Goal: Task Accomplishment & Management: Use online tool/utility

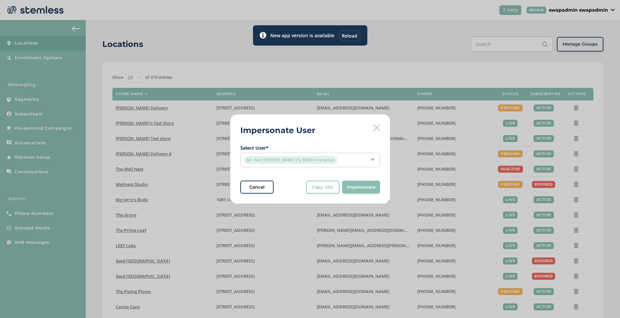
click at [353, 35] on div "Reload" at bounding box center [349, 35] width 22 height 11
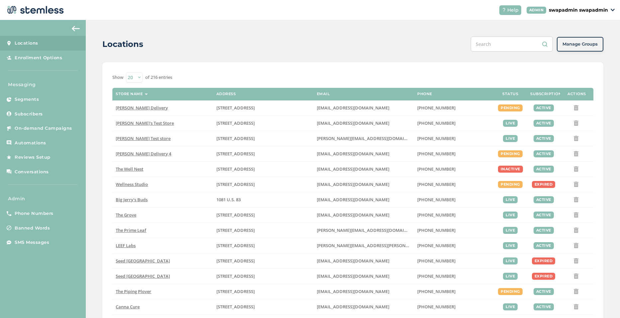
click at [578, 9] on p "swapadmin swapadmin" at bounding box center [578, 10] width 59 height 7
click at [588, 47] on span "Impersonate" at bounding box center [591, 48] width 33 height 7
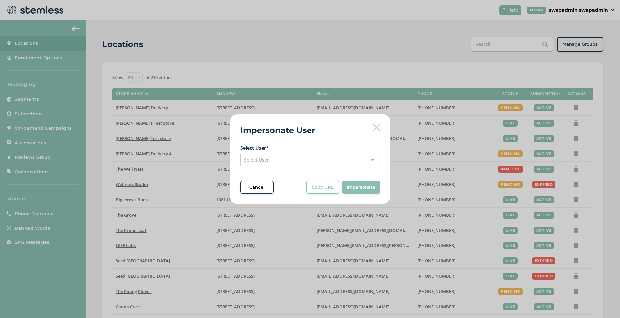
click at [265, 159] on span "Select User" at bounding box center [256, 160] width 25 height 6
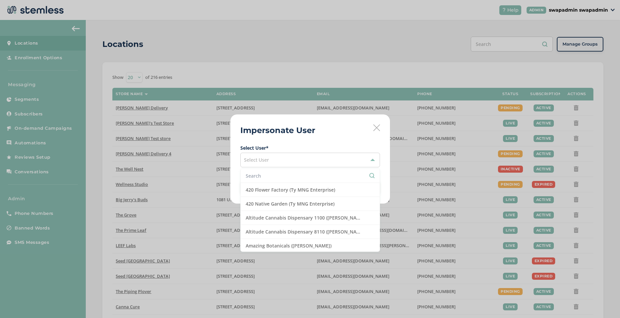
click at [262, 179] on input "text" at bounding box center [310, 175] width 129 height 7
click at [306, 203] on li "420 Native Garden (Ty MNG Enterprise)" at bounding box center [310, 204] width 139 height 14
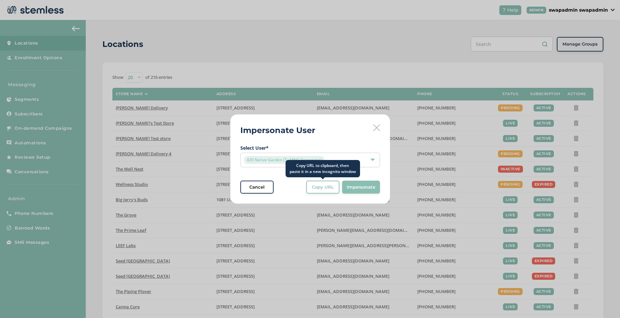
click at [319, 189] on span "Copy URL" at bounding box center [323, 187] width 22 height 7
